Goal: Download file/media

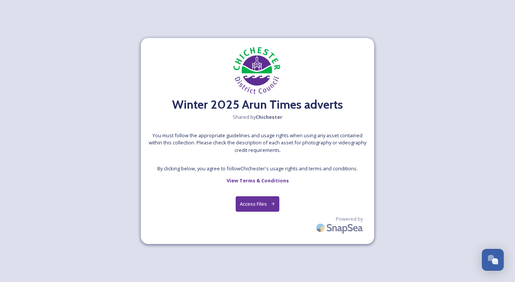
click at [252, 204] on button "Access Files" at bounding box center [258, 203] width 44 height 15
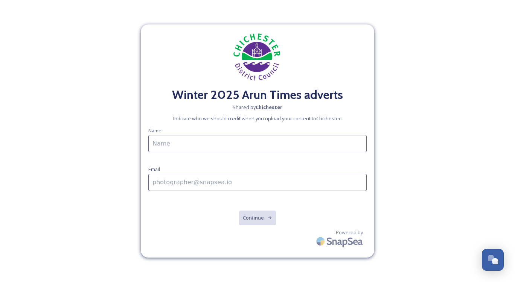
click at [214, 143] on input at bounding box center [257, 143] width 218 height 17
click at [182, 150] on input at bounding box center [257, 143] width 218 height 17
type input "[PERSON_NAME]"
type input "[PERSON_NAME][EMAIL_ADDRESS][PERSON_NAME][PERSON_NAME][DOMAIN_NAME]"
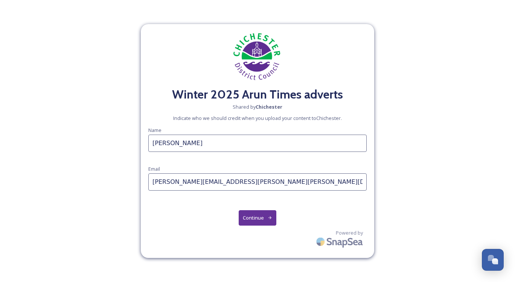
click at [259, 220] on button "Continue" at bounding box center [258, 217] width 38 height 15
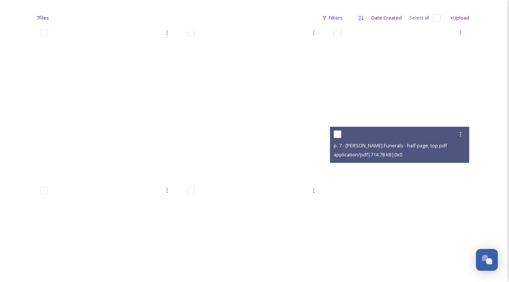
scroll to position [75, 0]
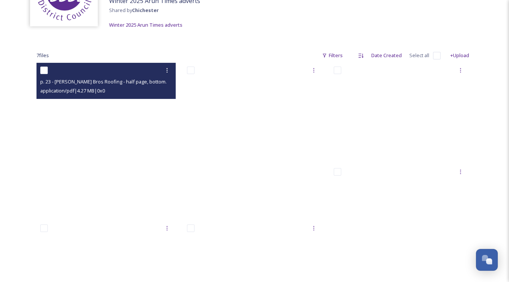
click at [44, 69] on input "checkbox" at bounding box center [44, 71] width 8 height 8
checkbox input "true"
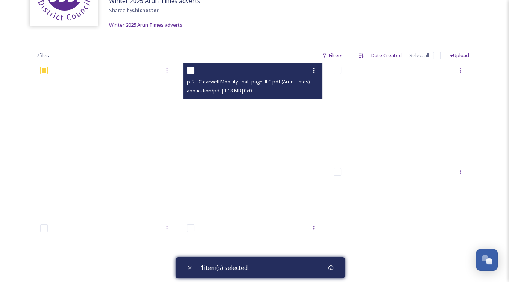
click at [191, 68] on input "checkbox" at bounding box center [191, 71] width 8 height 8
checkbox input "true"
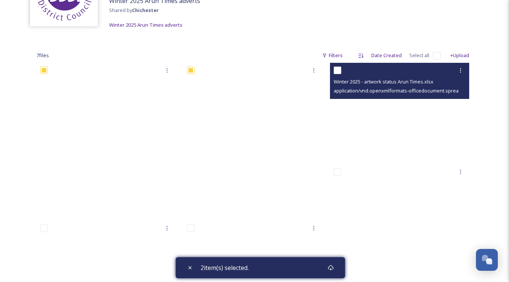
click at [337, 70] on input "checkbox" at bounding box center [338, 71] width 8 height 8
checkbox input "true"
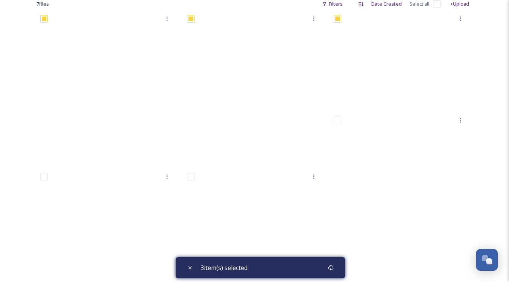
scroll to position [151, 0]
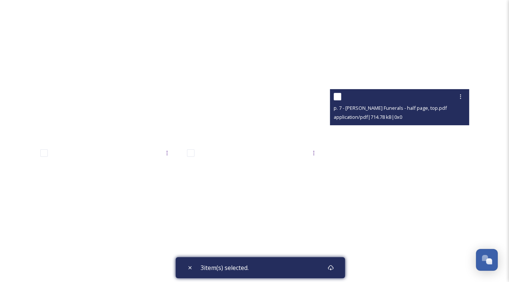
click at [336, 94] on input "checkbox" at bounding box center [338, 97] width 8 height 8
checkbox input "true"
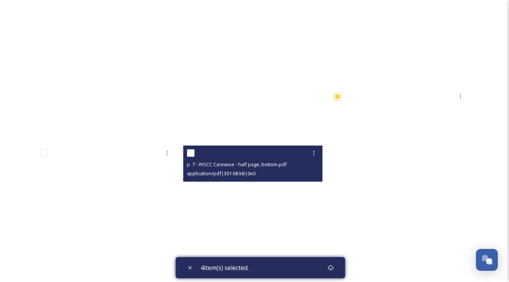
click at [192, 153] on input "checkbox" at bounding box center [191, 153] width 8 height 8
checkbox input "true"
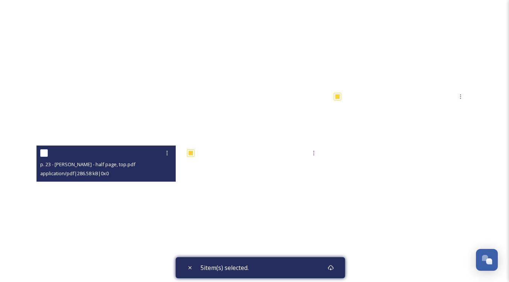
click at [41, 153] on input "checkbox" at bounding box center [44, 153] width 8 height 8
checkbox input "true"
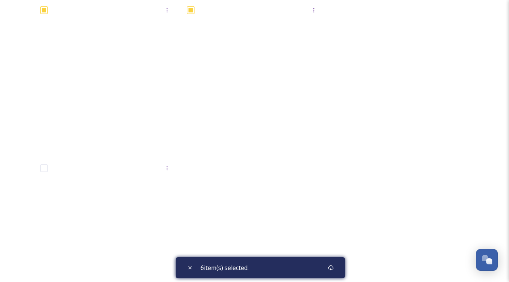
scroll to position [375, 0]
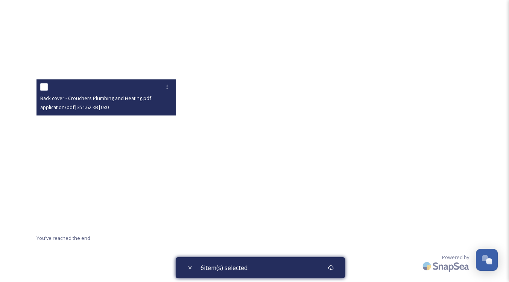
click at [41, 86] on input "checkbox" at bounding box center [44, 87] width 8 height 8
checkbox input "true"
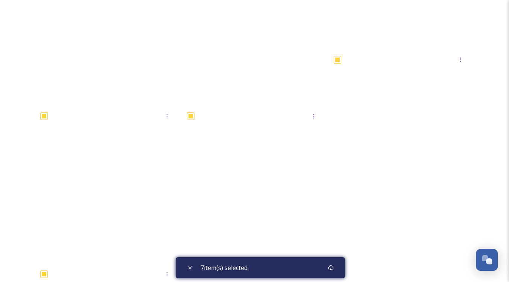
scroll to position [74, 0]
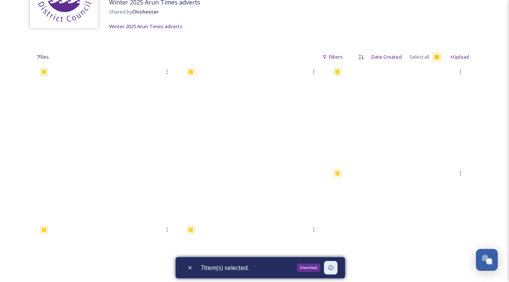
click at [336, 272] on div "Download" at bounding box center [331, 268] width 14 height 14
click at [490, 121] on div "Winter 2025 Arun Times adverts Shared by Chichester Winter 2025 Arun Times adve…" at bounding box center [254, 254] width 509 height 657
